Goal: Task Accomplishment & Management: Manage account settings

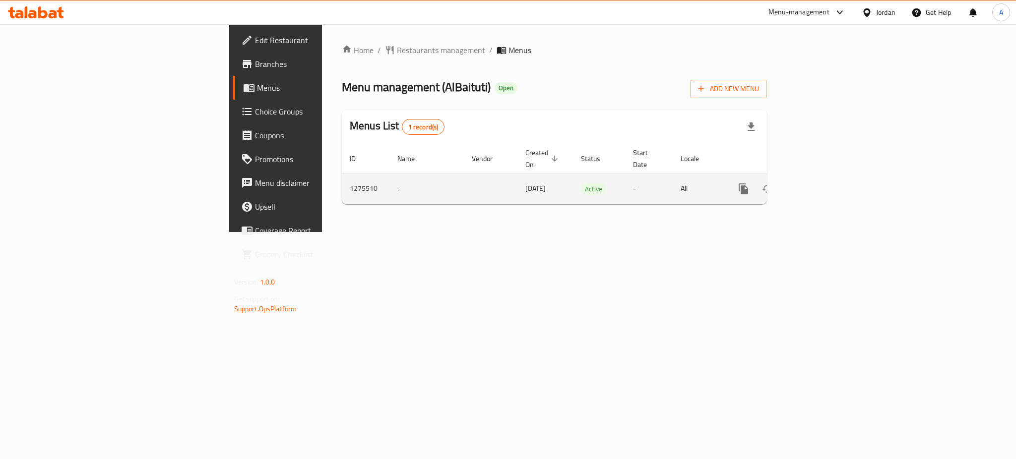
click at [821, 183] on icon "enhanced table" at bounding box center [815, 189] width 12 height 12
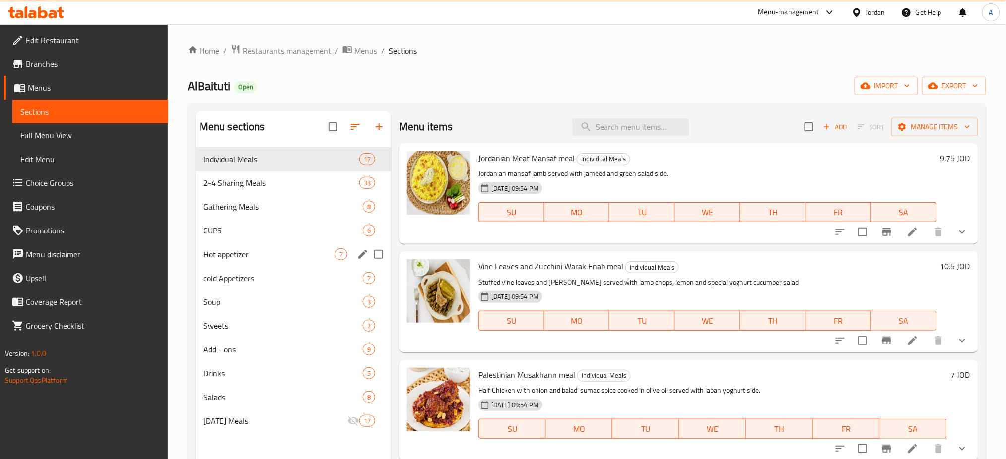
scroll to position [1, 0]
click at [293, 65] on div "Home / Restaurants management / Menus / Sections AlBaituti Open import export M…" at bounding box center [587, 310] width 798 height 534
click at [311, 43] on span "Restaurants management" at bounding box center [287, 49] width 88 height 12
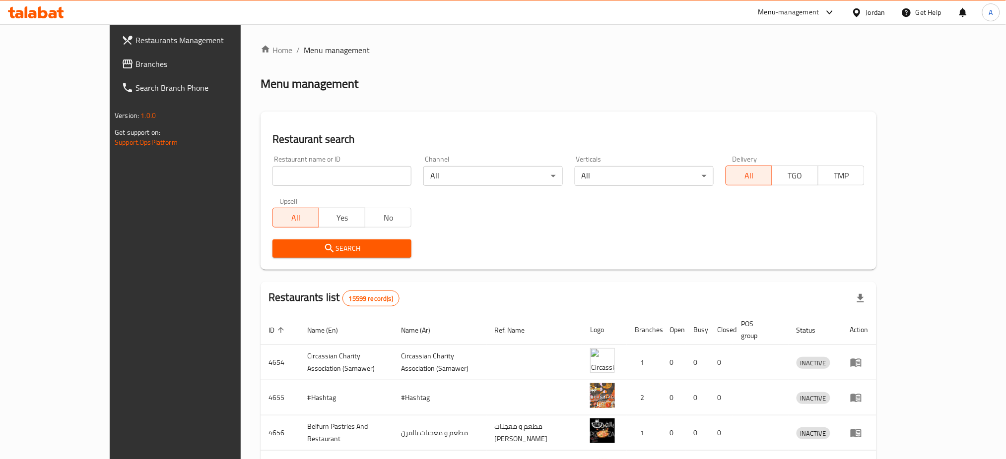
click at [311, 175] on input "search" at bounding box center [341, 176] width 139 height 20
type input "elite express"
click button "Search" at bounding box center [341, 249] width 139 height 18
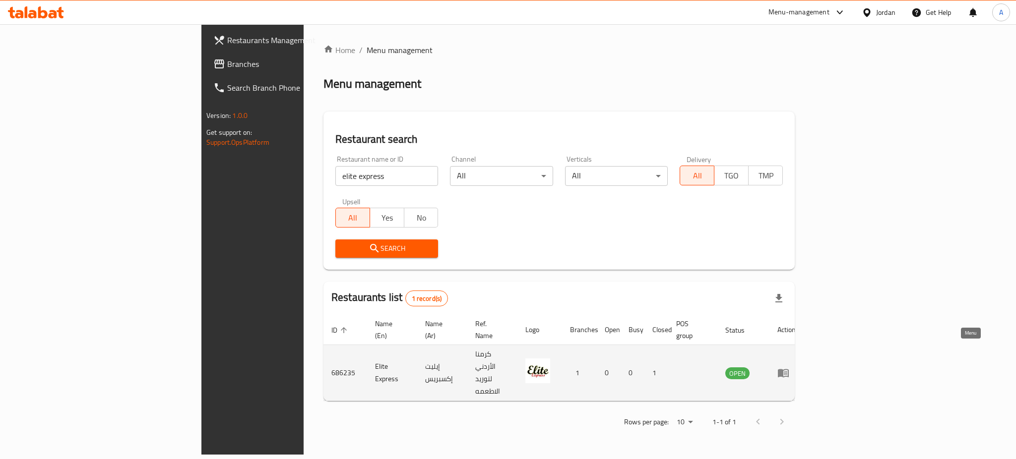
click at [789, 370] on icon "enhanced table" at bounding box center [783, 374] width 11 height 8
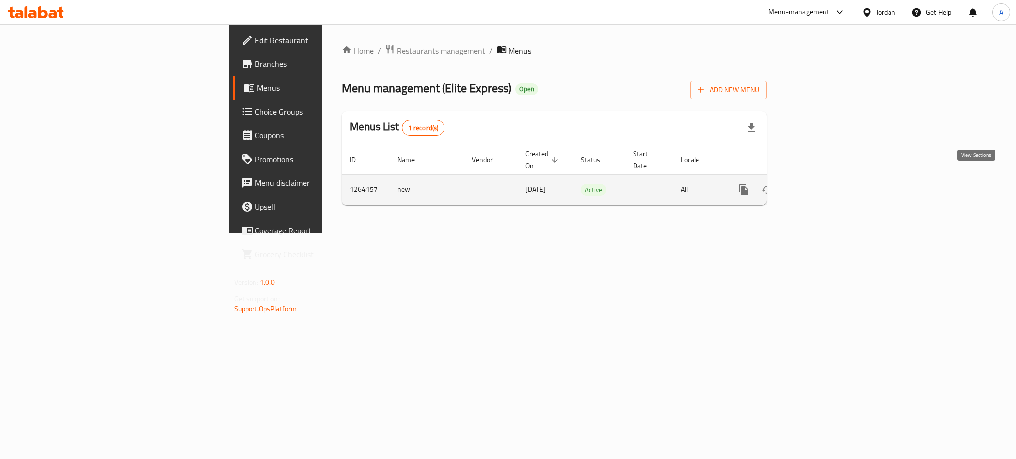
click at [821, 184] on icon "enhanced table" at bounding box center [815, 190] width 12 height 12
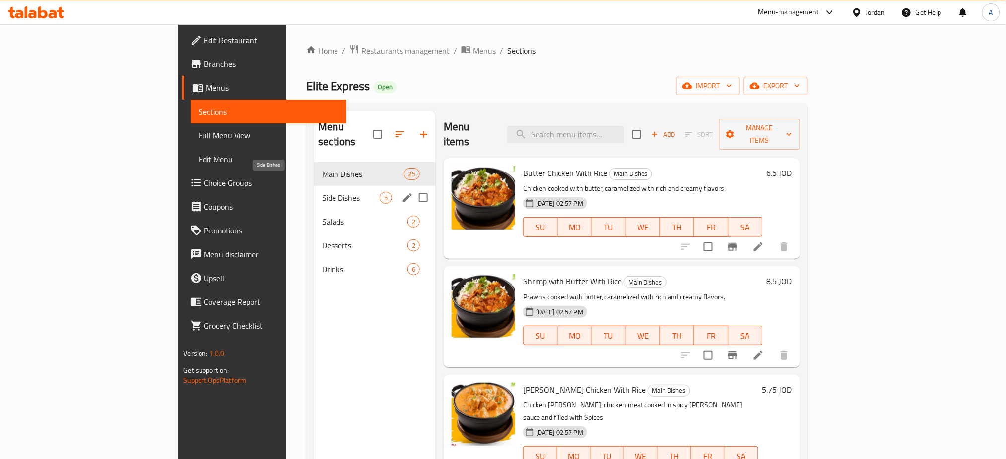
click at [322, 192] on span "Side Dishes" at bounding box center [350, 198] width 57 height 12
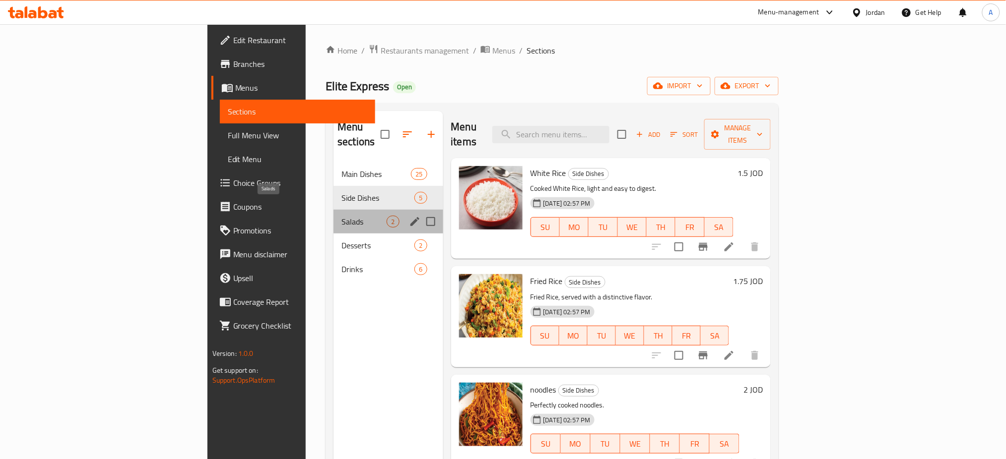
click at [341, 216] on span "Salads" at bounding box center [363, 222] width 45 height 12
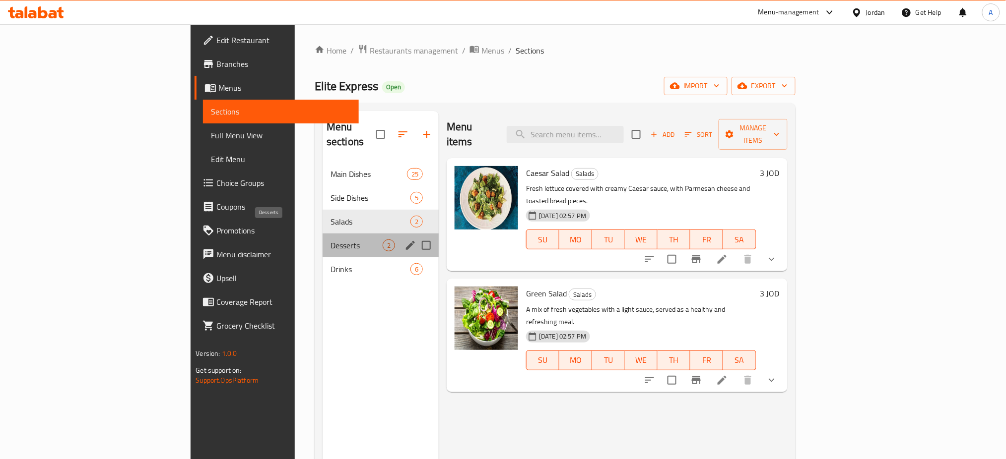
click at [330, 240] on span "Desserts" at bounding box center [356, 246] width 52 height 12
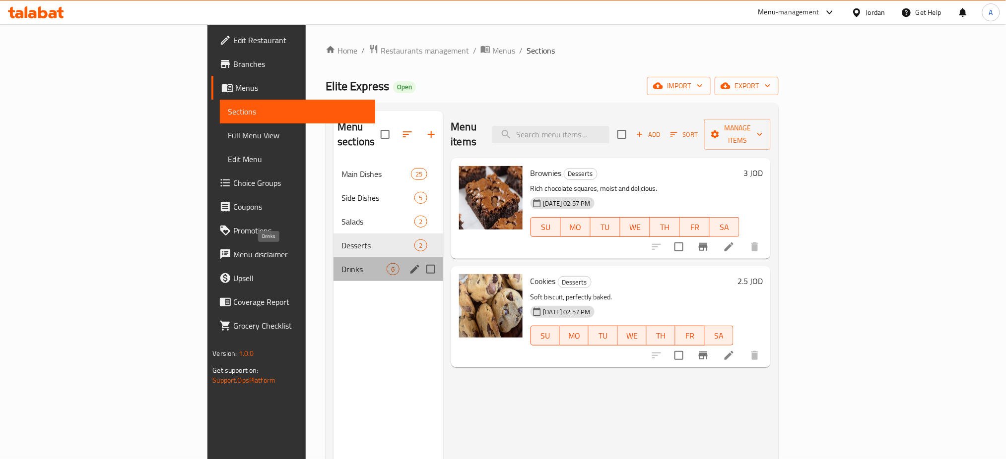
click at [341, 263] on span "Drinks" at bounding box center [363, 269] width 45 height 12
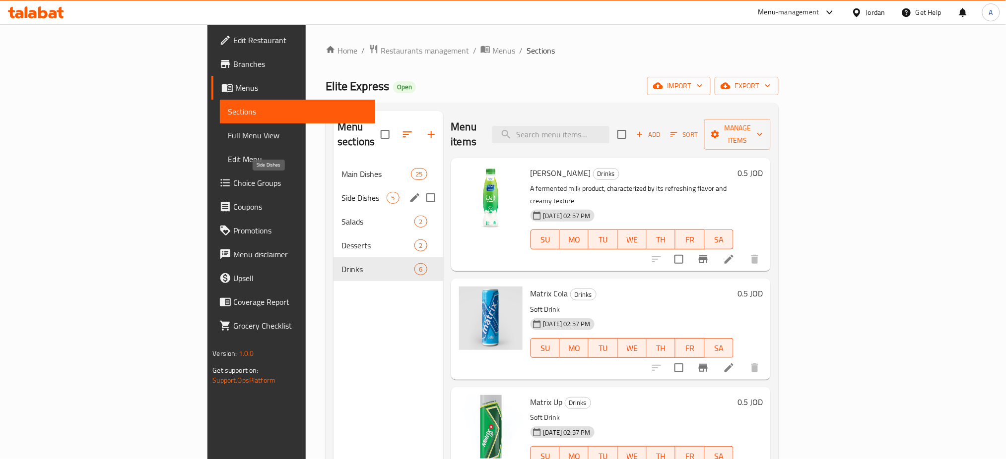
click at [341, 192] on span "Side Dishes" at bounding box center [363, 198] width 45 height 12
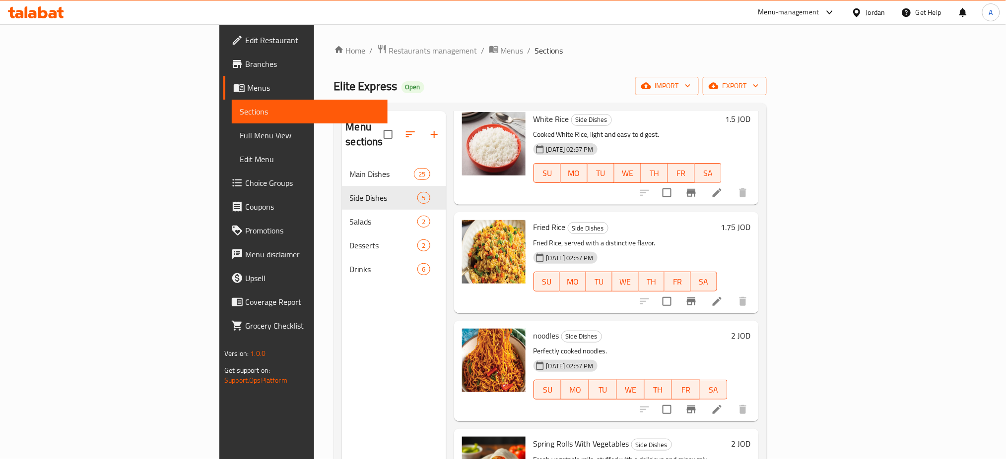
scroll to position [55, 0]
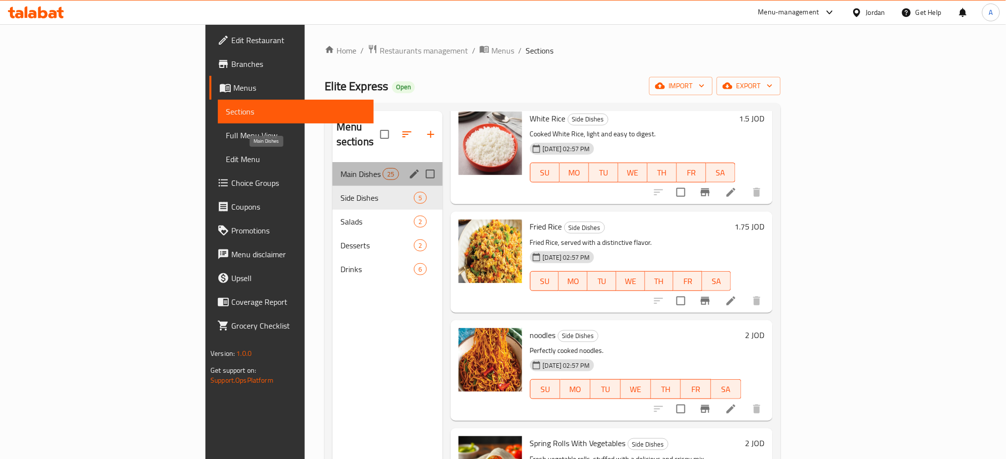
drag, startPoint x: 484, startPoint y: 299, endPoint x: 303, endPoint y: 158, distance: 229.7
click at [340, 168] on span "Main Dishes" at bounding box center [361, 174] width 42 height 12
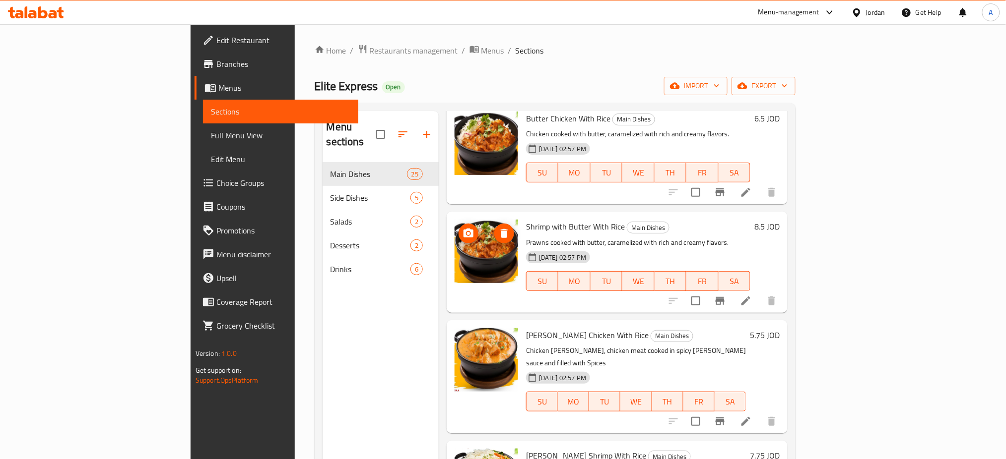
click at [454, 220] on img at bounding box center [485, 251] width 63 height 63
